Goal: Navigation & Orientation: Find specific page/section

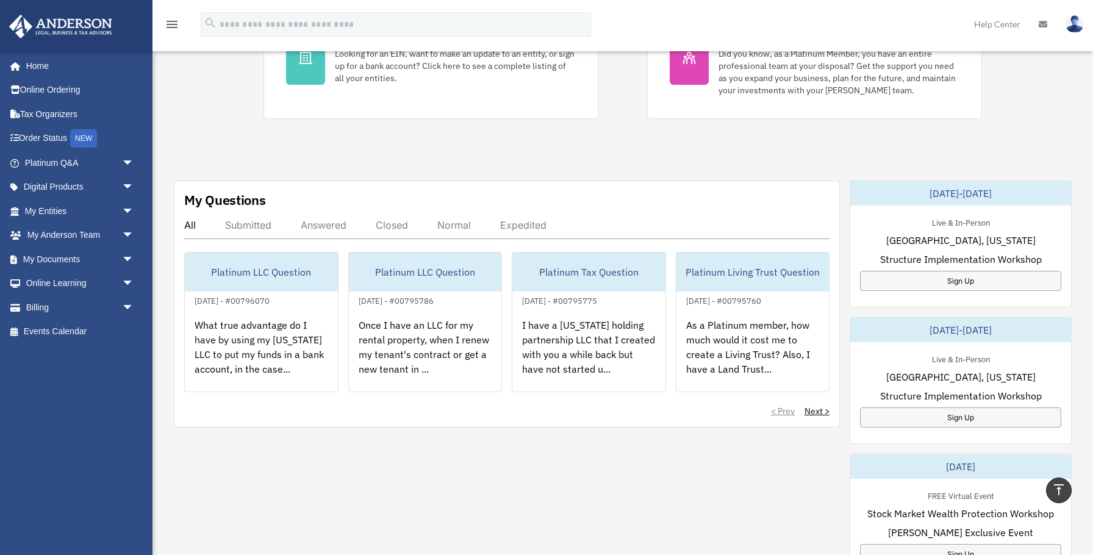
scroll to position [305, 0]
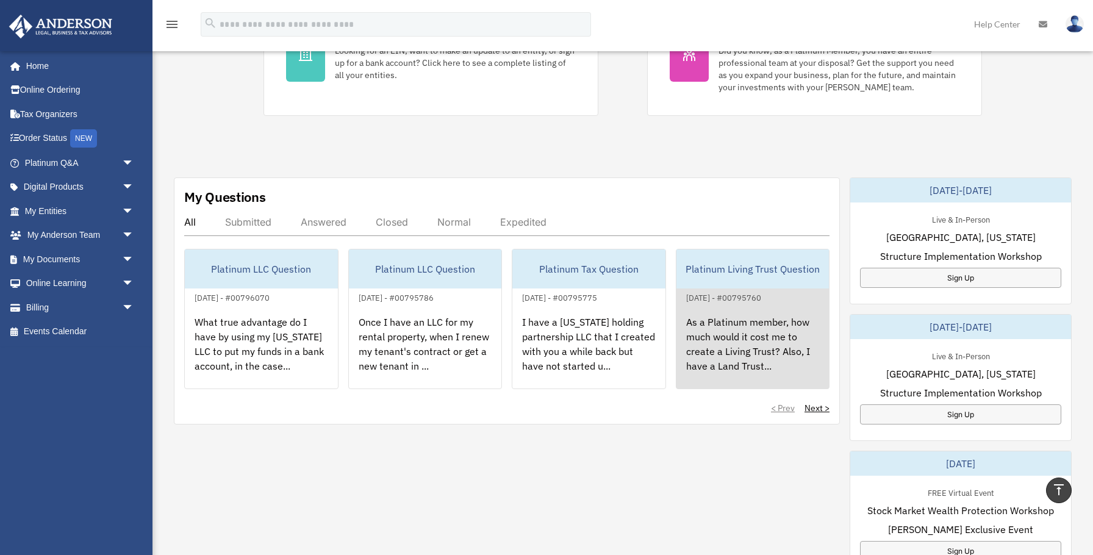
click at [783, 325] on div "As a Platinum member, how much would it cost me to create a Living Trust? Also,…" at bounding box center [753, 352] width 153 height 95
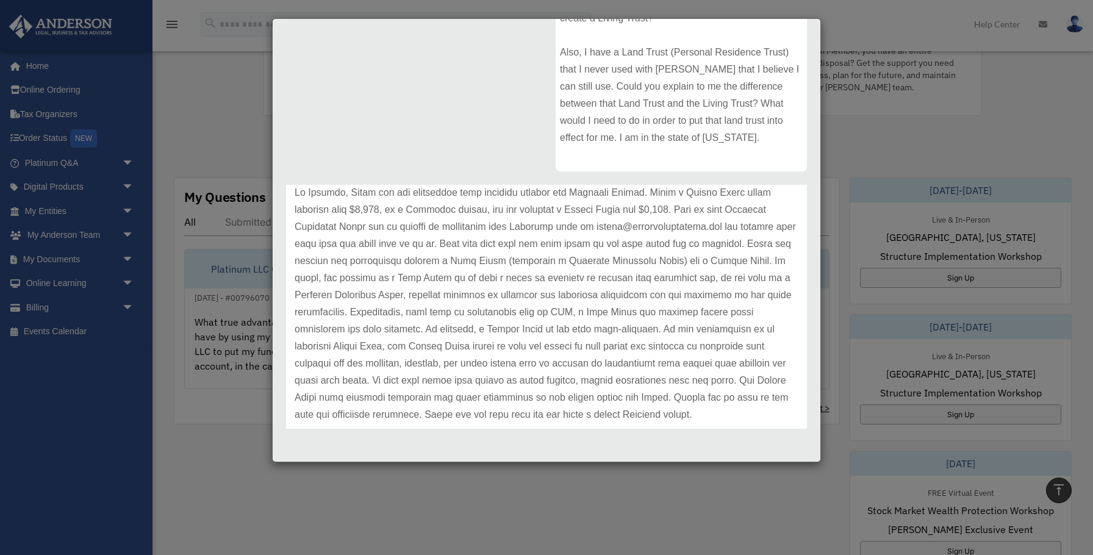
scroll to position [210, 0]
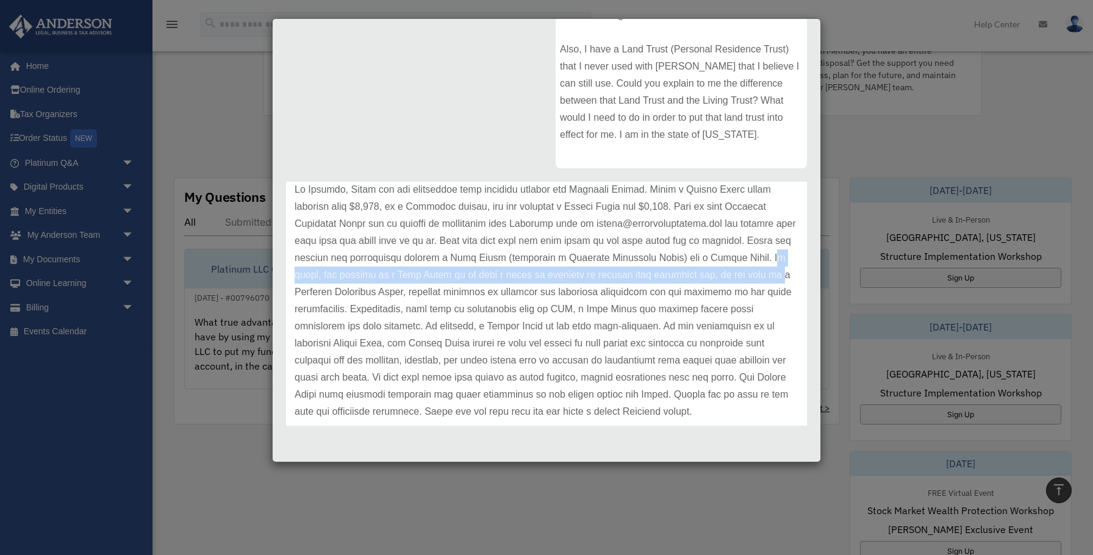
drag, startPoint x: 716, startPoint y: 265, endPoint x: 719, endPoint y: 279, distance: 14.4
click at [719, 279] on p at bounding box center [547, 300] width 504 height 239
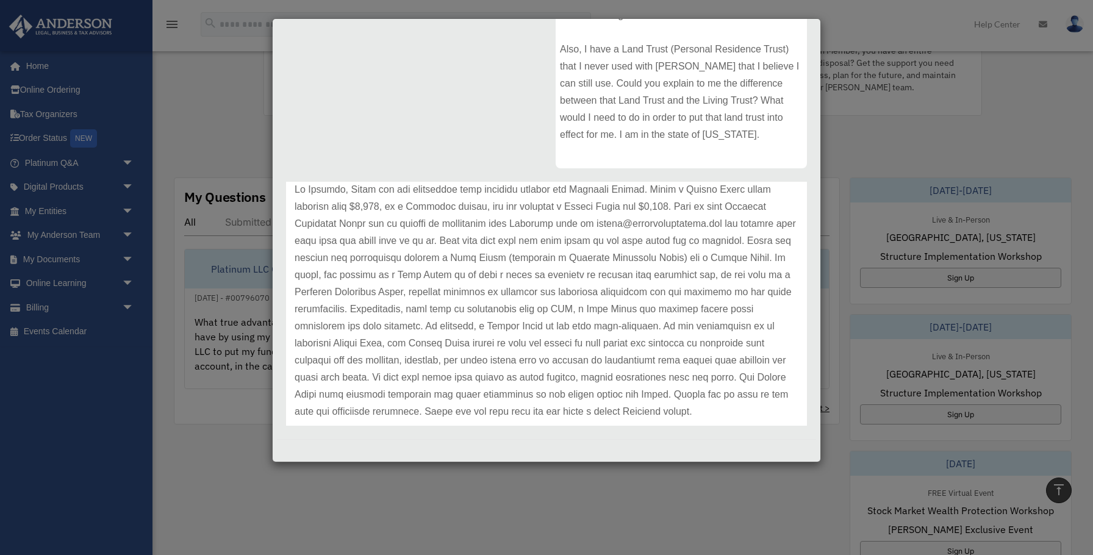
click at [569, 419] on p at bounding box center [547, 300] width 504 height 239
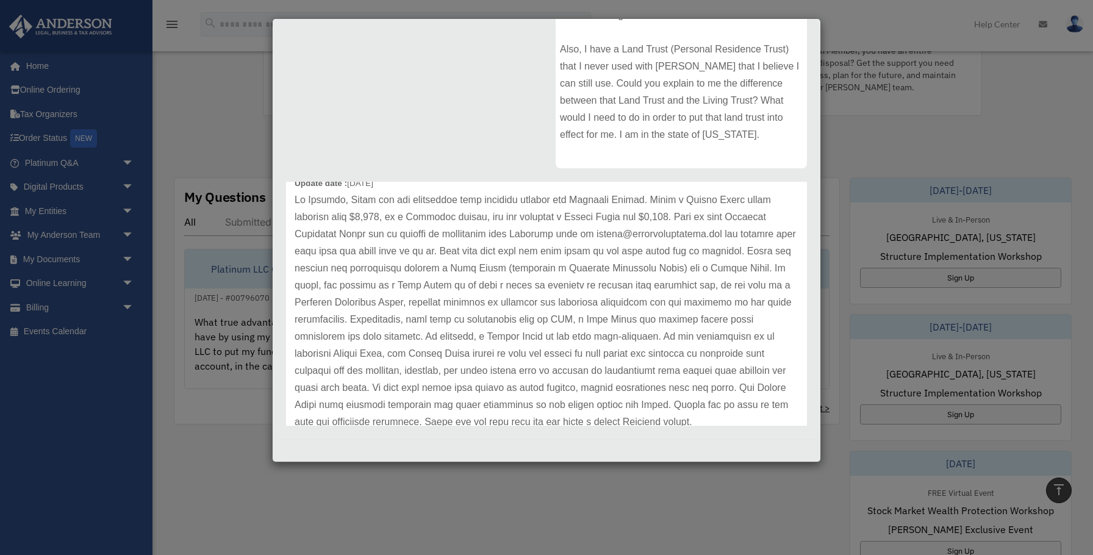
scroll to position [47, 0]
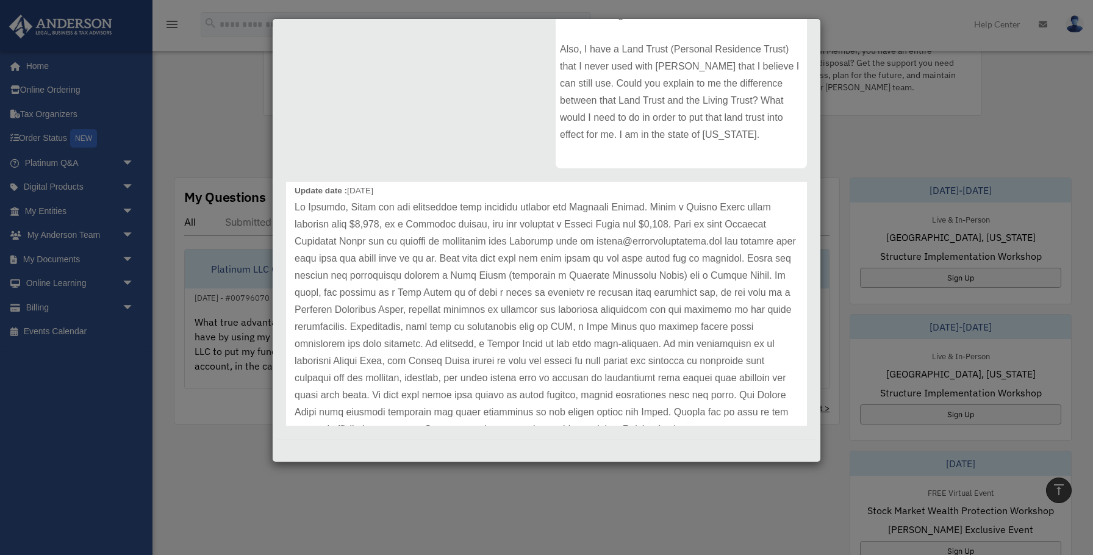
click at [238, 140] on div "Case Detail × Platinum Living Trust Question Case Number 00795760 Created Date …" at bounding box center [546, 277] width 1093 height 555
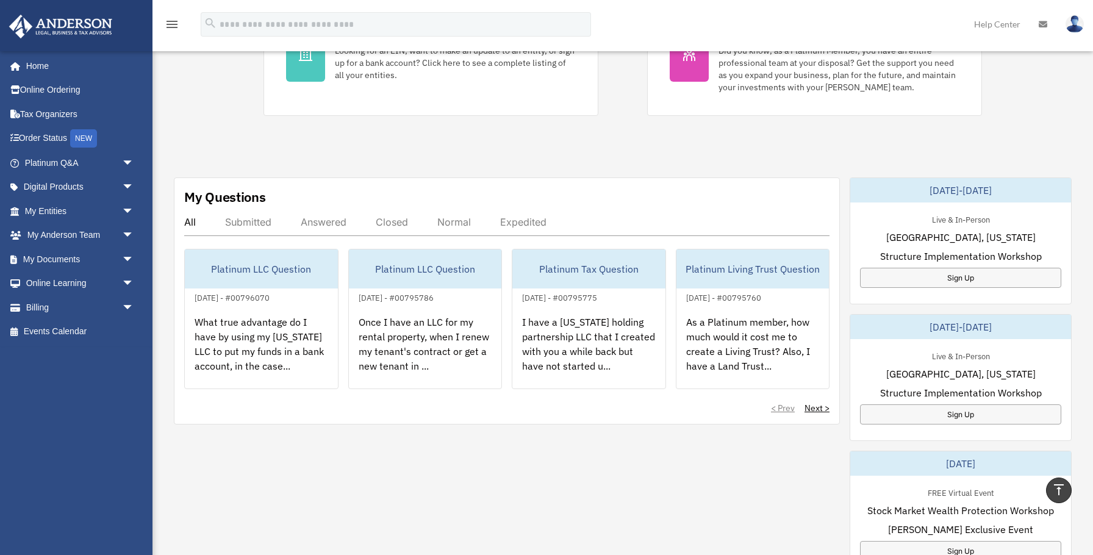
click at [238, 140] on div "Exciting News: Introducing Order Status Tracking! Based on your feedback, we're…" at bounding box center [622, 335] width 959 height 1123
click at [59, 214] on link "My Entities arrow_drop_down" at bounding box center [81, 211] width 144 height 24
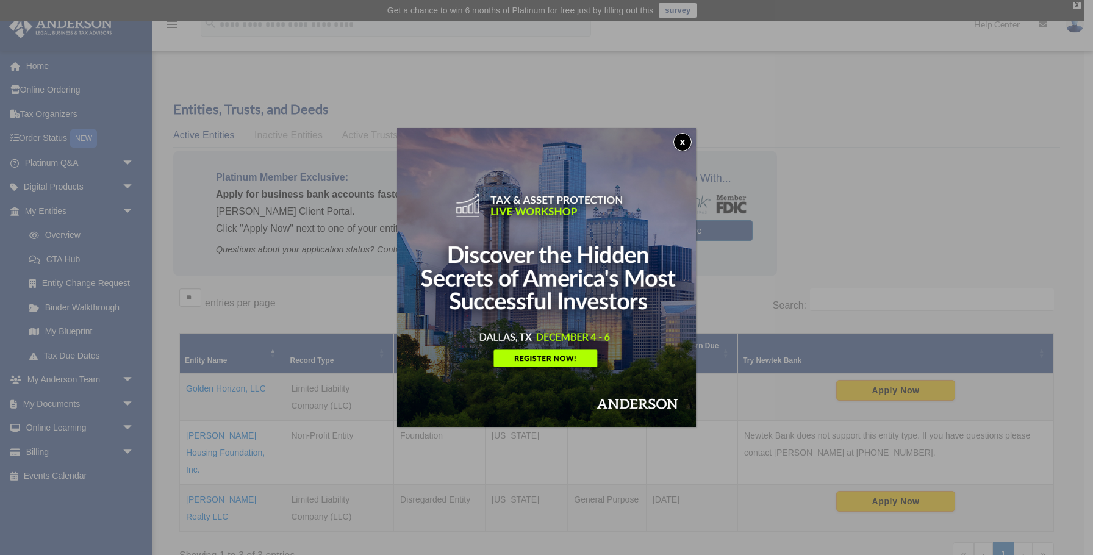
click at [686, 142] on button "x" at bounding box center [683, 142] width 18 height 18
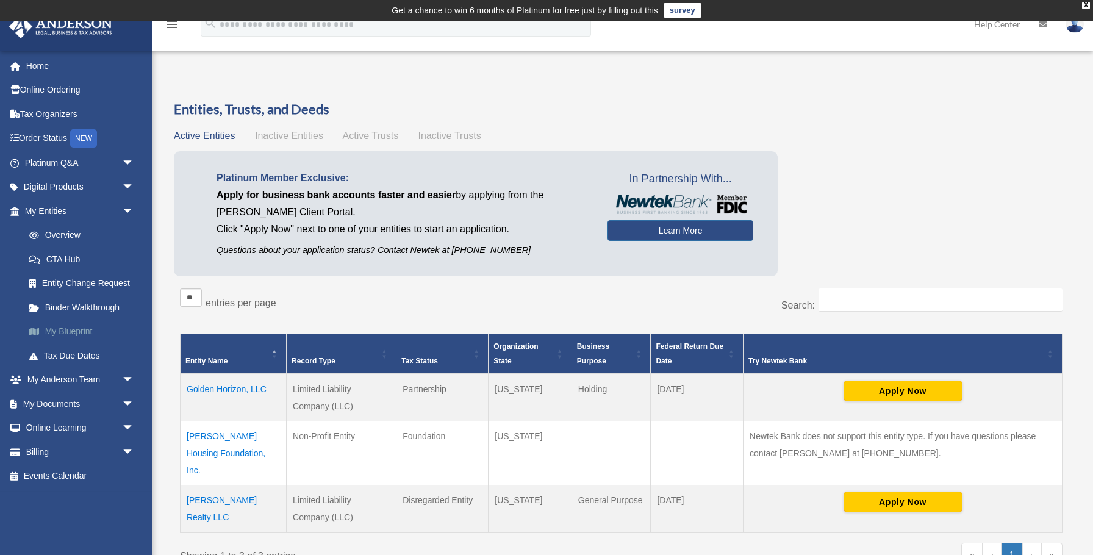
click at [79, 326] on link "My Blueprint" at bounding box center [84, 332] width 135 height 24
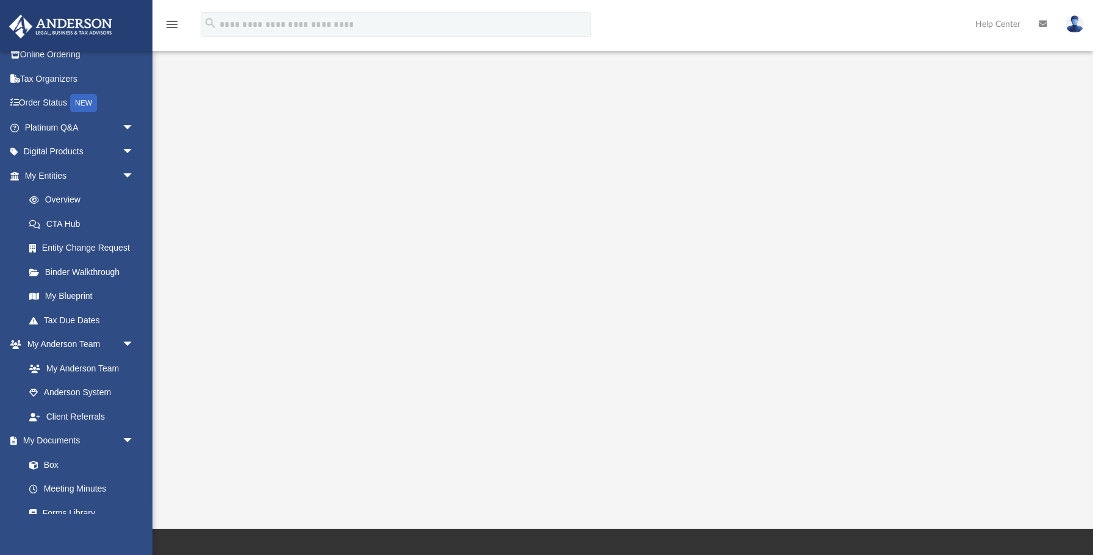
scroll to position [79, 0]
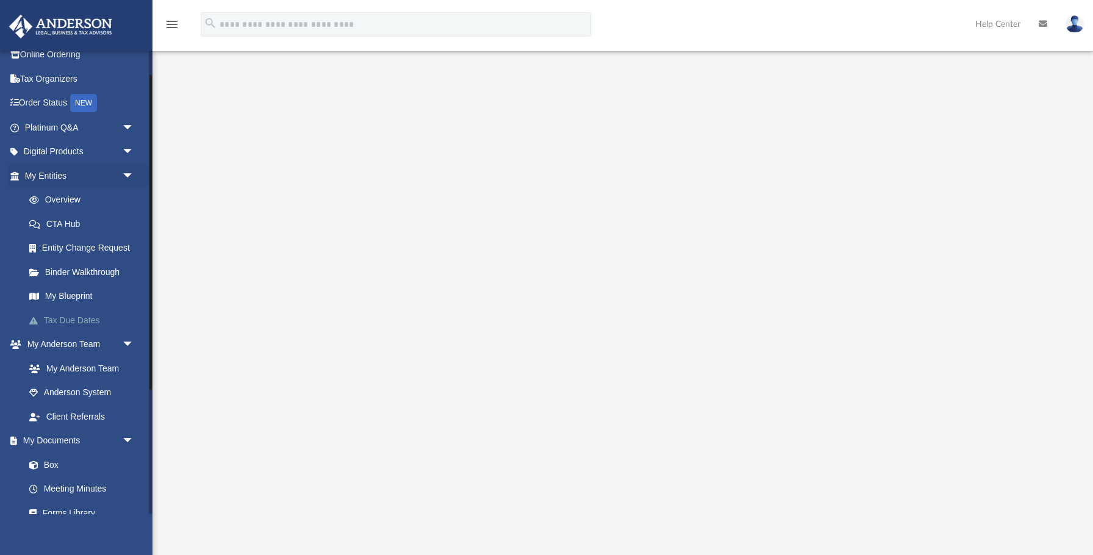
click at [99, 320] on link "Tax Due Dates" at bounding box center [84, 320] width 135 height 24
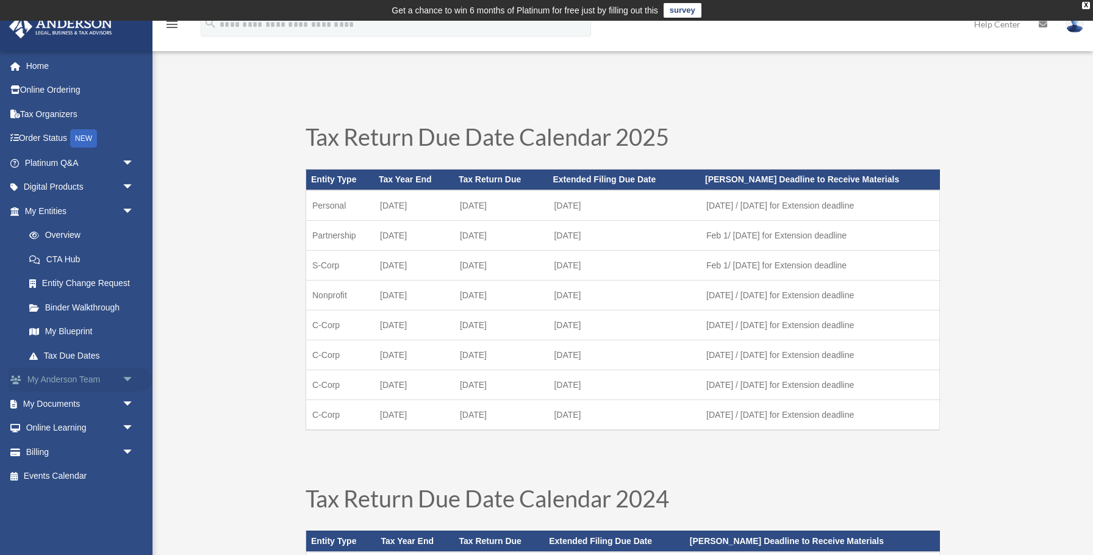
click at [129, 375] on span "arrow_drop_down" at bounding box center [134, 380] width 24 height 25
click at [1074, 30] on img at bounding box center [1075, 24] width 18 height 18
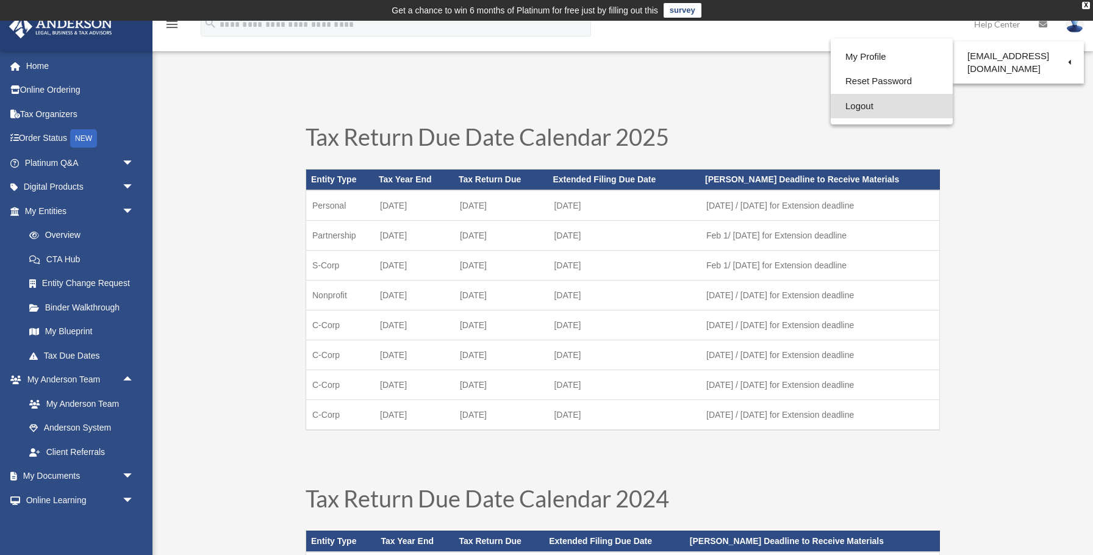
click at [871, 105] on link "Logout" at bounding box center [892, 106] width 122 height 25
